Goal: Task Accomplishment & Management: Complete application form

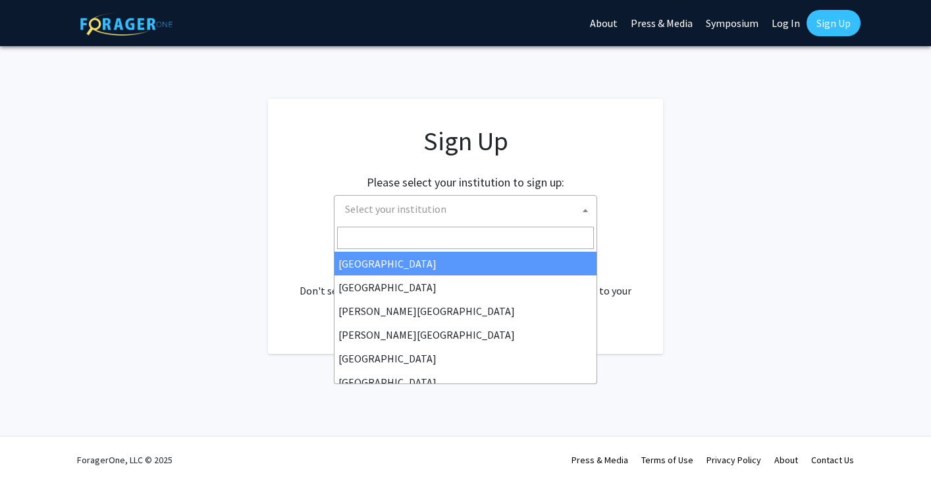
click at [489, 212] on span "Select your institution" at bounding box center [468, 209] width 257 height 27
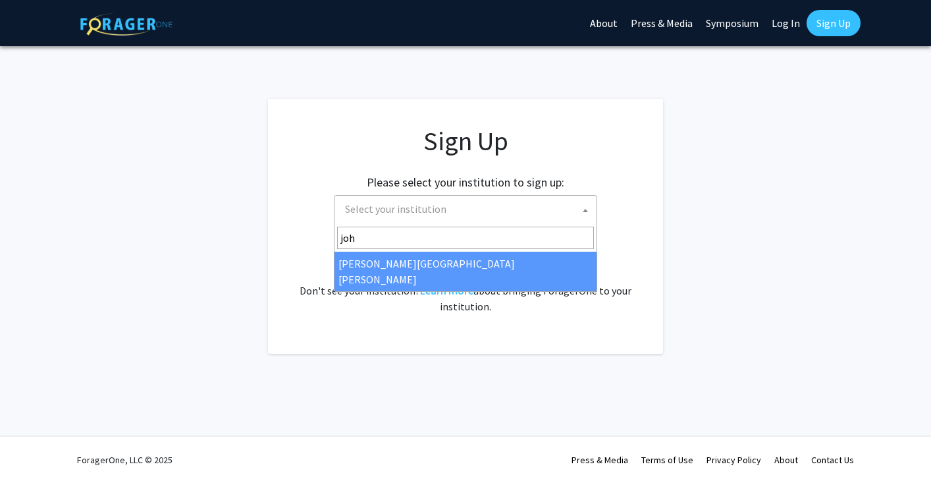
type input "john"
select select "1"
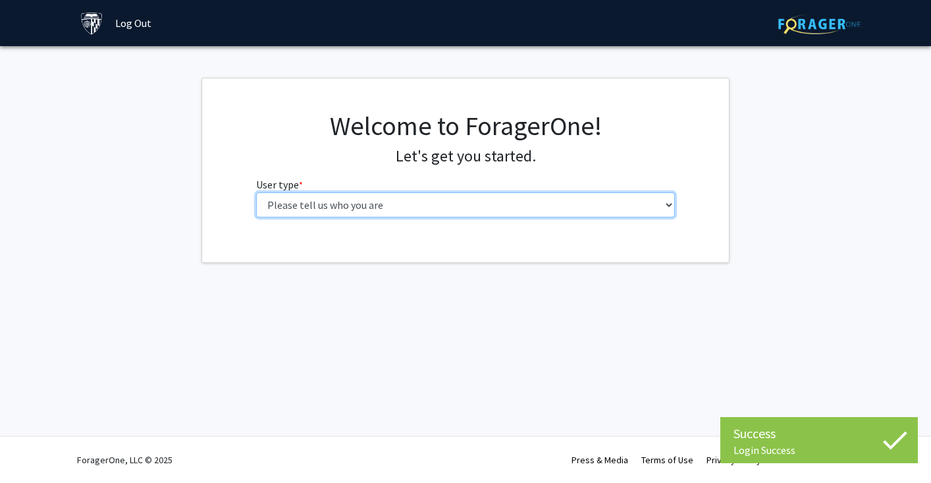
select select "2: masters"
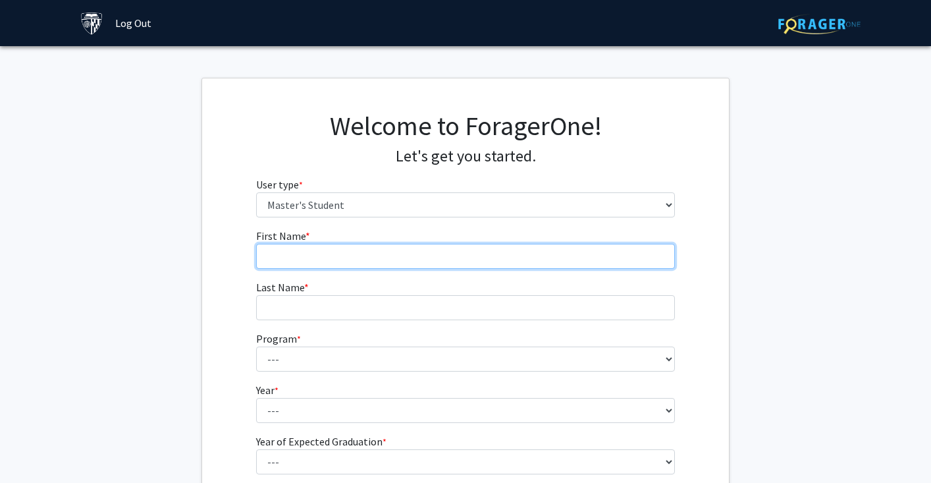
click at [487, 258] on input "First Name * required" at bounding box center [466, 256] width 420 height 25
type input "Maya"
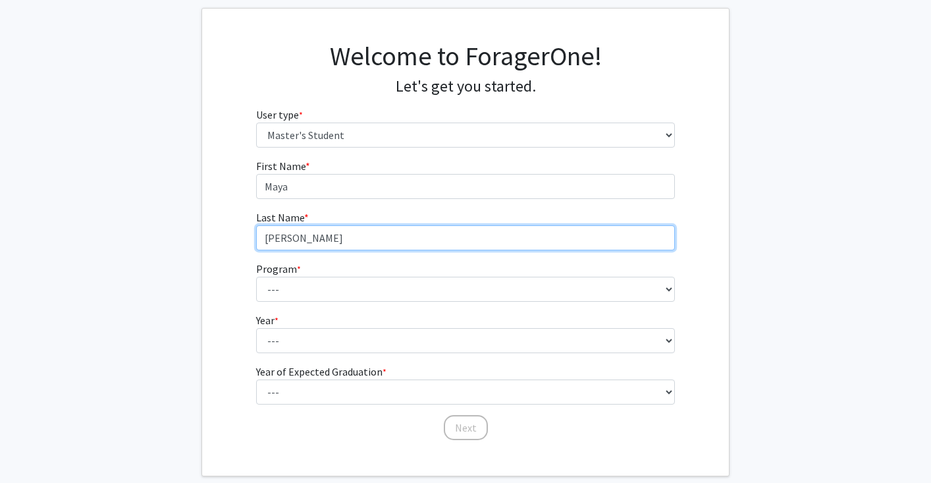
scroll to position [73, 0]
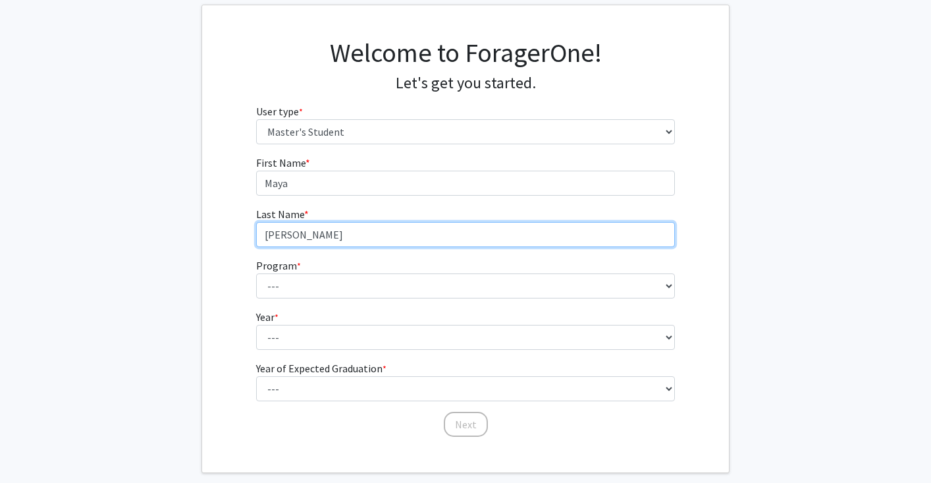
type input "[PERSON_NAME]"
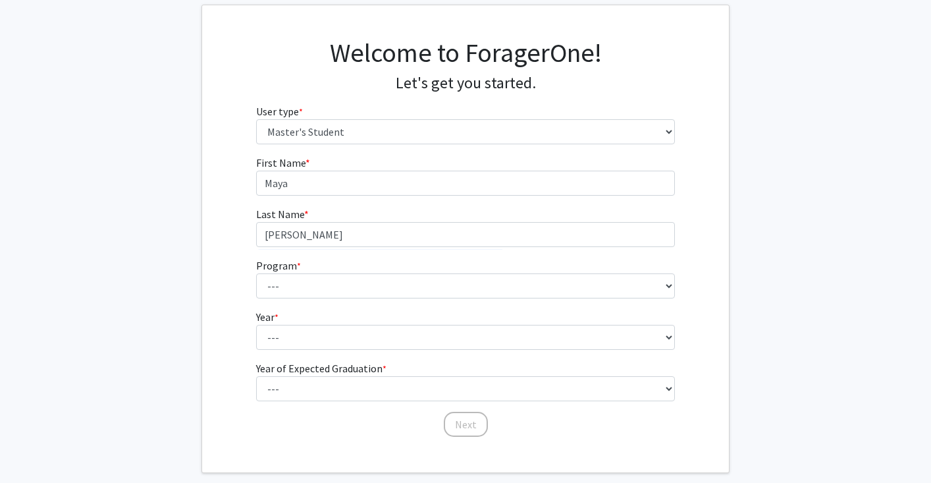
click at [361, 271] on fg-select "Program * required --- Anatomy Education Applied and Computational Mathematics …" at bounding box center [466, 278] width 420 height 41
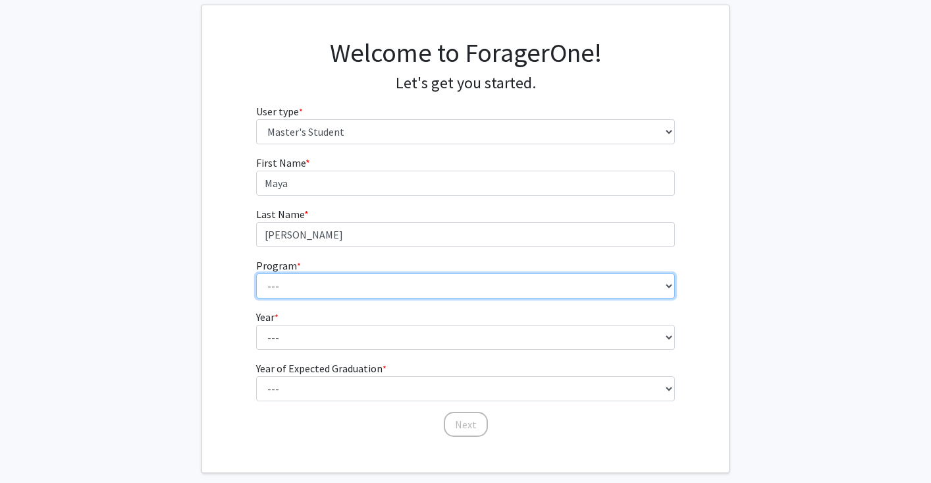
select select "101: 86"
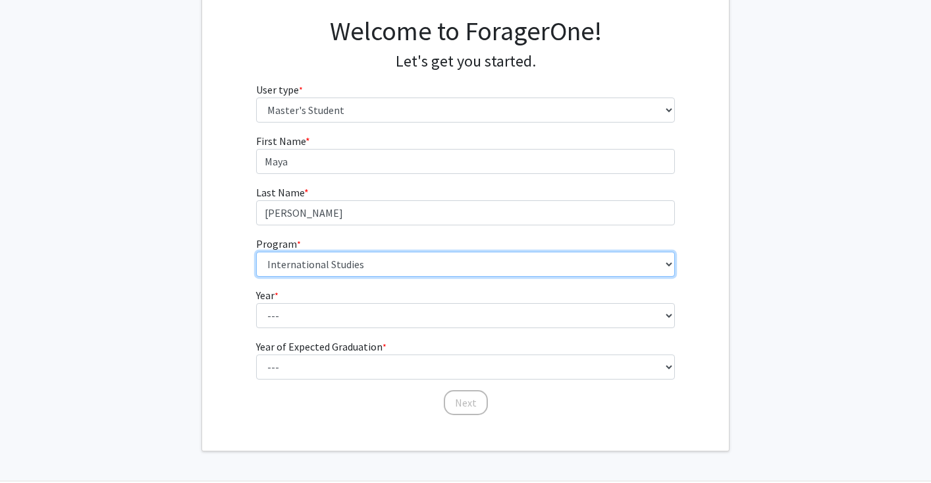
scroll to position [125, 0]
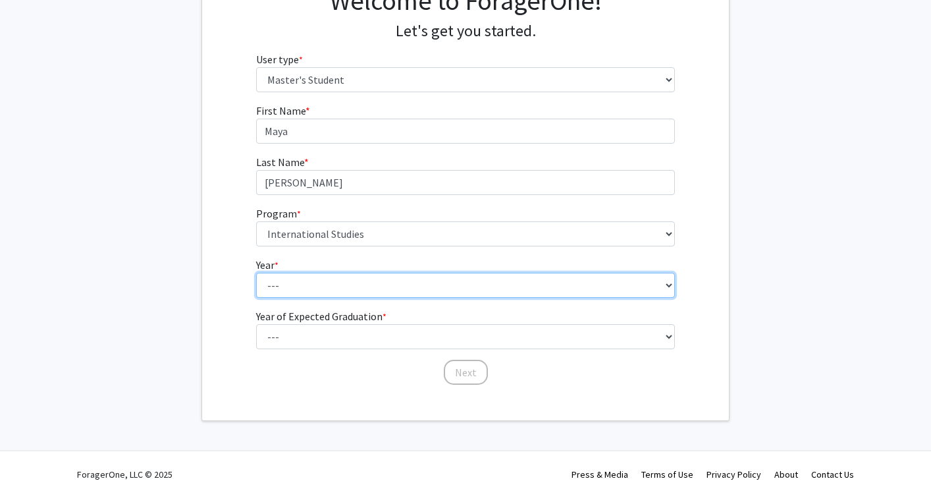
select select "1: first_year"
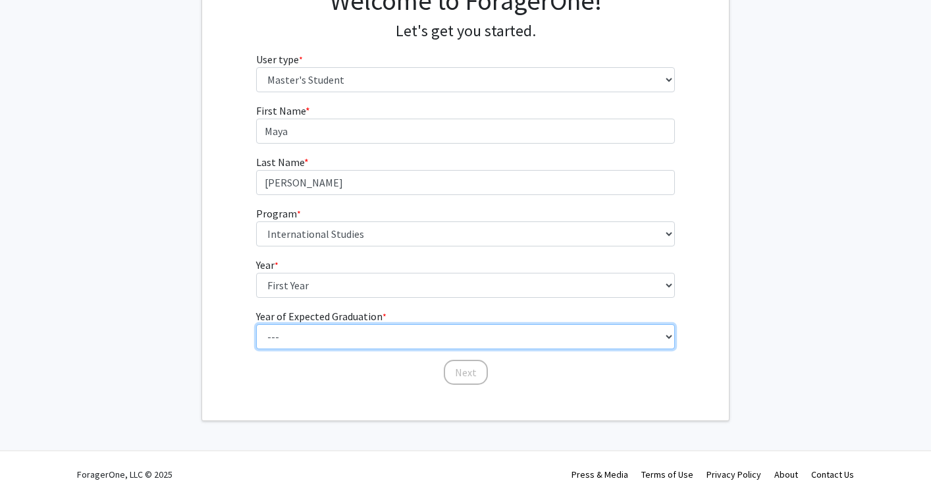
select select "3: 2027"
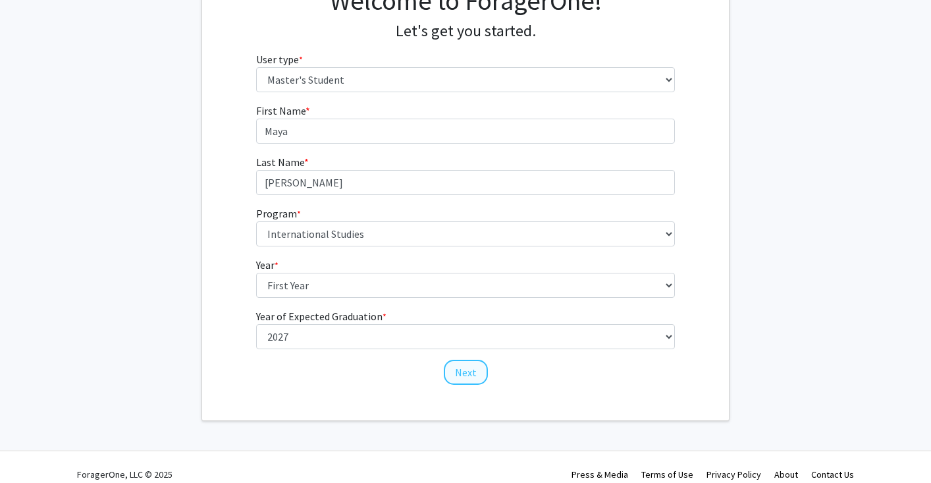
click at [475, 373] on button "Next" at bounding box center [466, 372] width 44 height 25
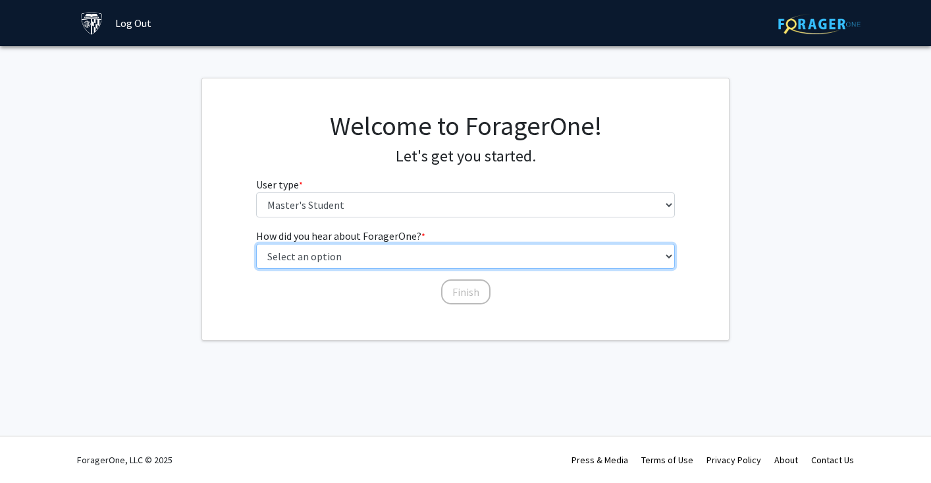
select select "3: university_website"
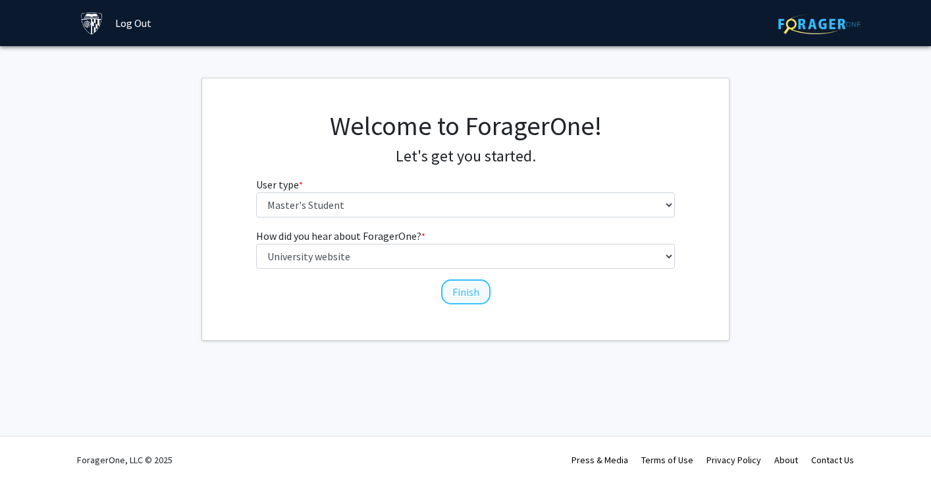
click at [464, 292] on button "Finish" at bounding box center [465, 291] width 49 height 25
